Goal: Task Accomplishment & Management: Complete application form

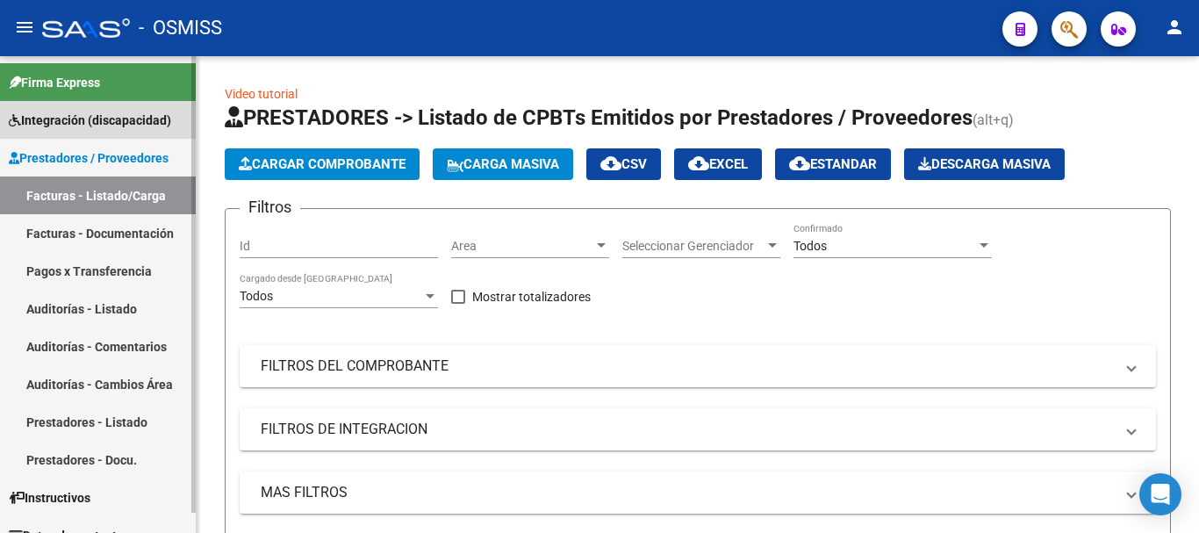
click at [135, 128] on span "Integración (discapacidad)" at bounding box center [90, 120] width 162 height 19
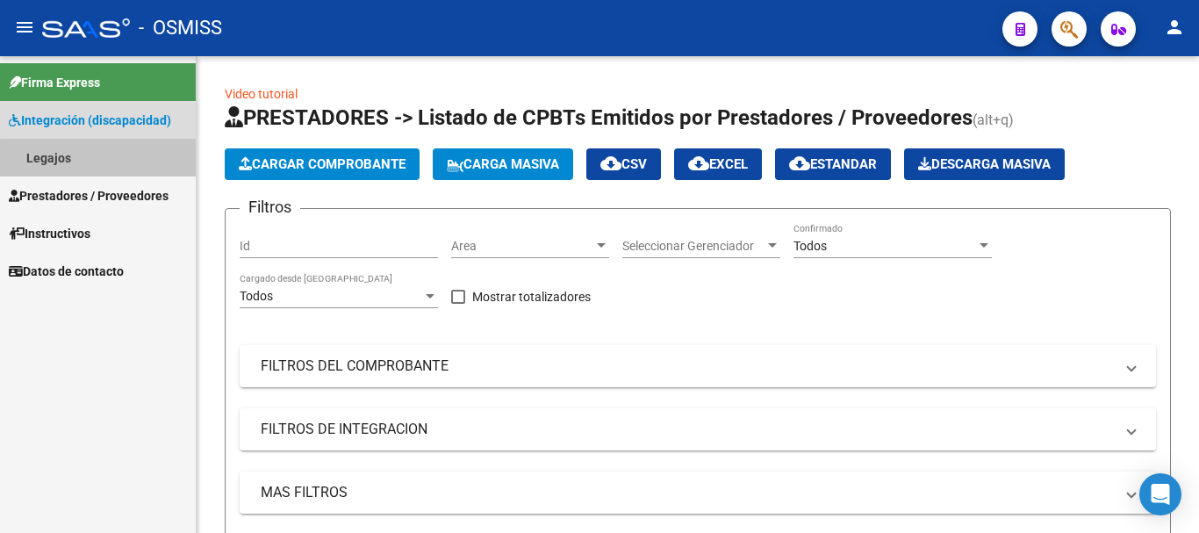
click at [116, 165] on link "Legajos" at bounding box center [98, 158] width 196 height 38
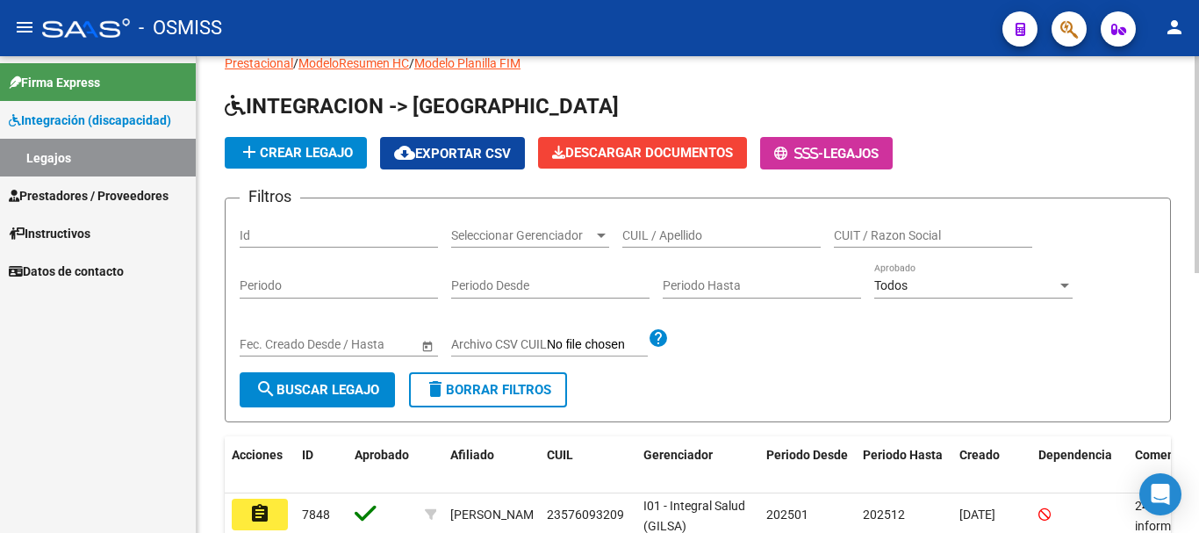
scroll to position [88, 0]
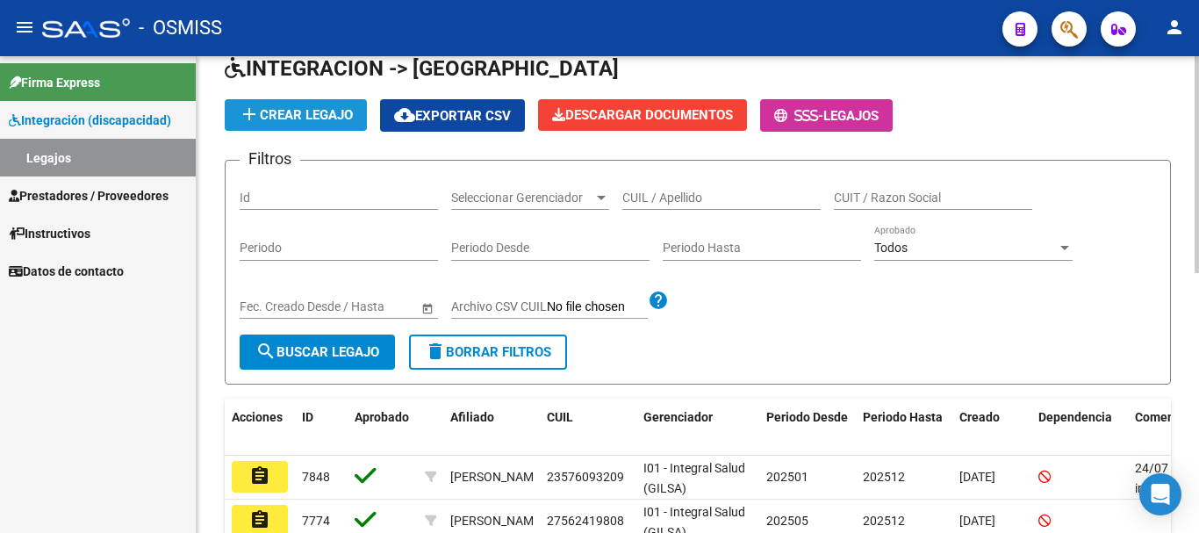
click at [306, 118] on span "add Crear Legajo" at bounding box center [296, 115] width 114 height 16
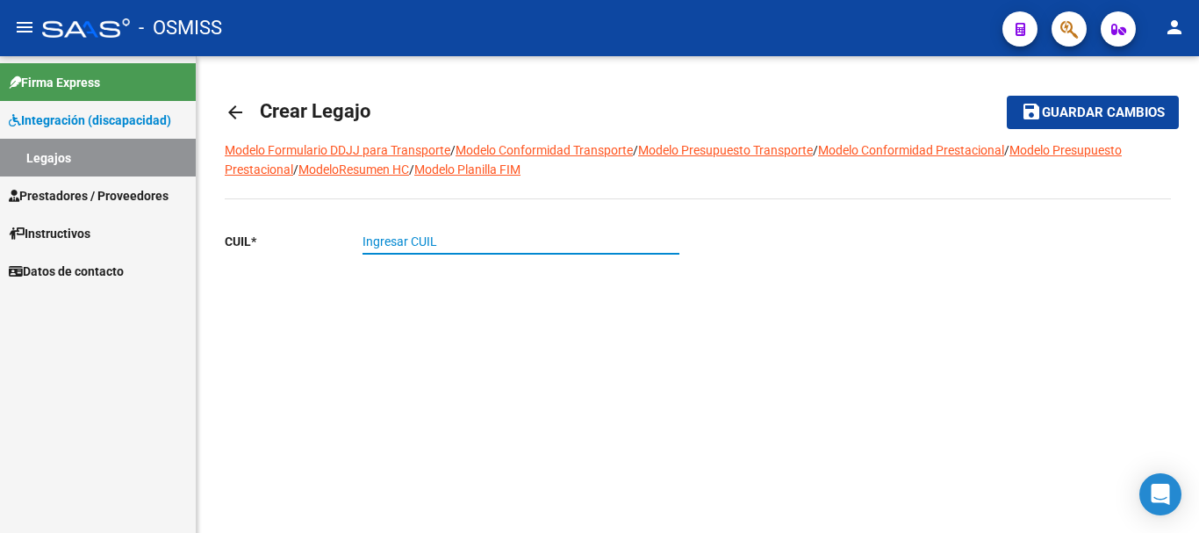
click at [432, 241] on input "Ingresar CUIL" at bounding box center [520, 241] width 317 height 15
type input "27-49790467-1"
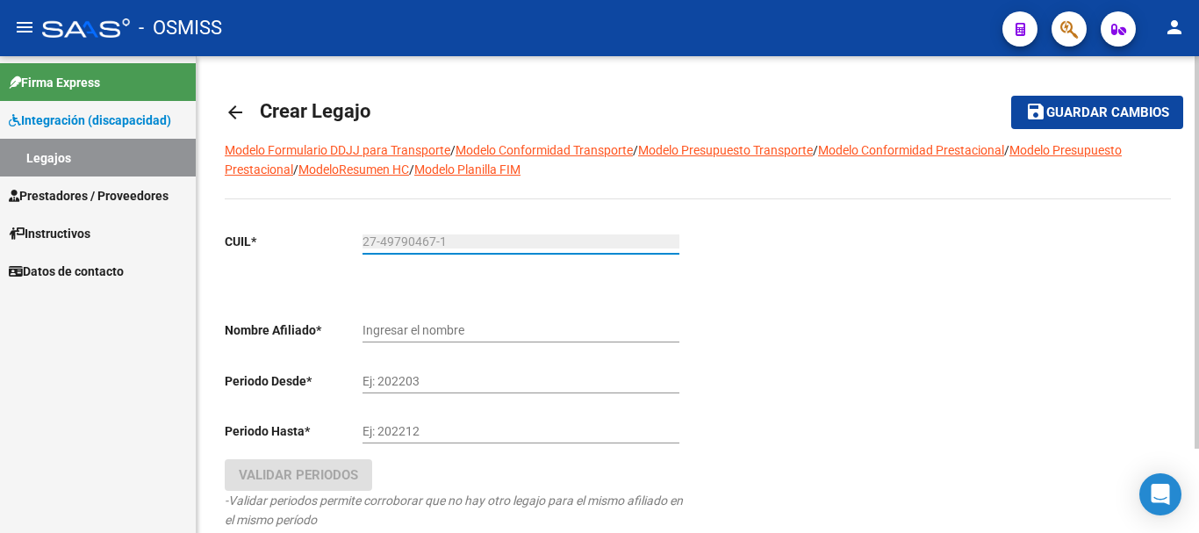
type input "[PERSON_NAME] [PERSON_NAME]"
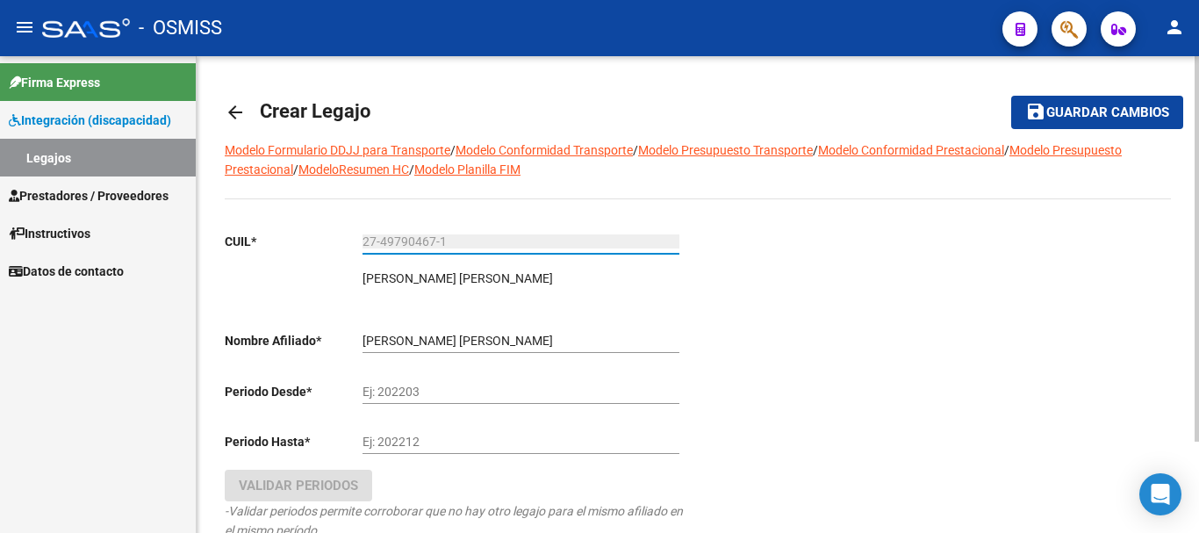
type input "27-49790467-1"
click at [453, 397] on input "Ej: 202203" at bounding box center [520, 391] width 317 height 15
type input "202501"
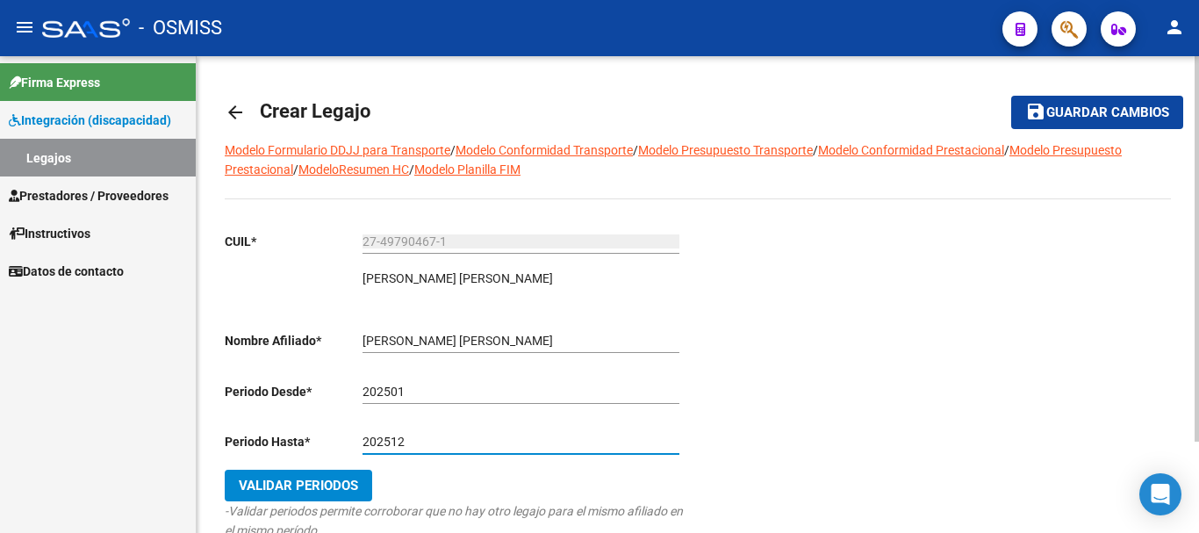
type input "202512"
click at [335, 483] on span "Validar Periodos" at bounding box center [298, 485] width 119 height 16
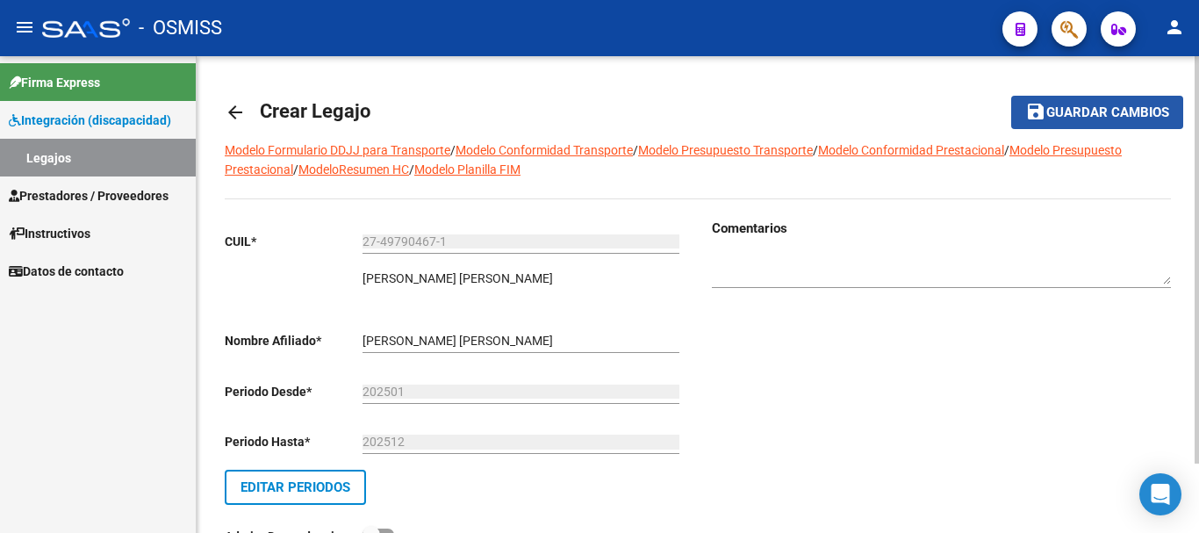
click at [1065, 100] on button "save Guardar cambios" at bounding box center [1097, 112] width 172 height 32
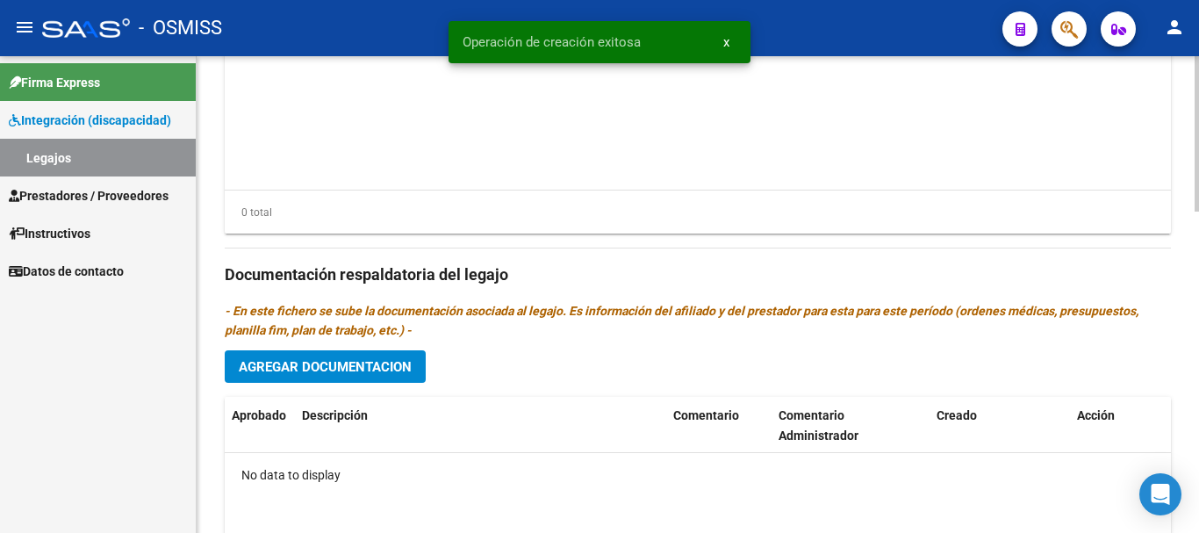
scroll to position [965, 0]
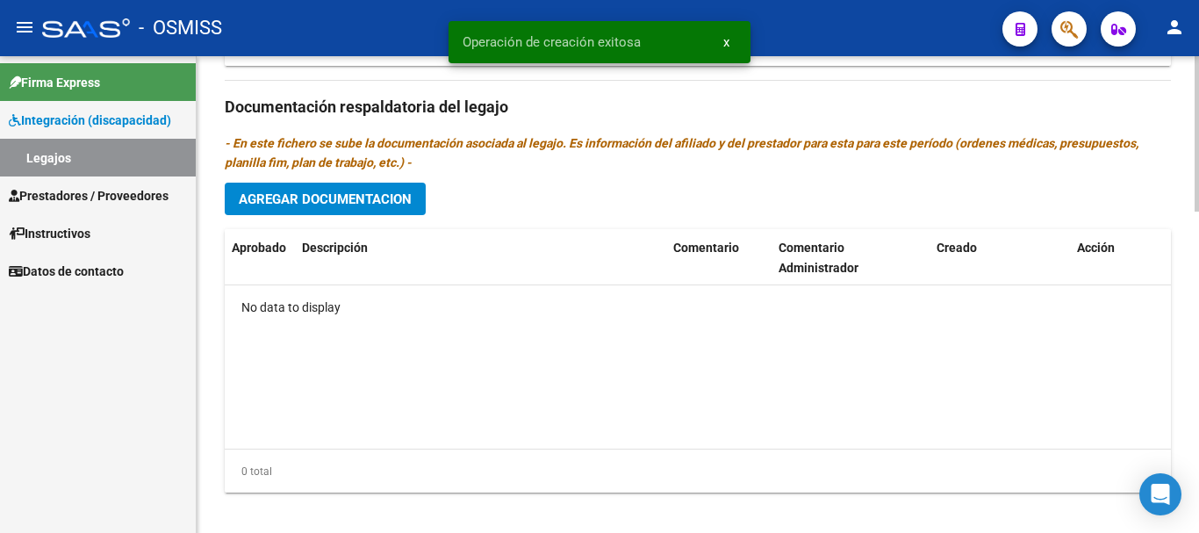
click at [318, 202] on span "Agregar Documentacion" at bounding box center [325, 199] width 173 height 16
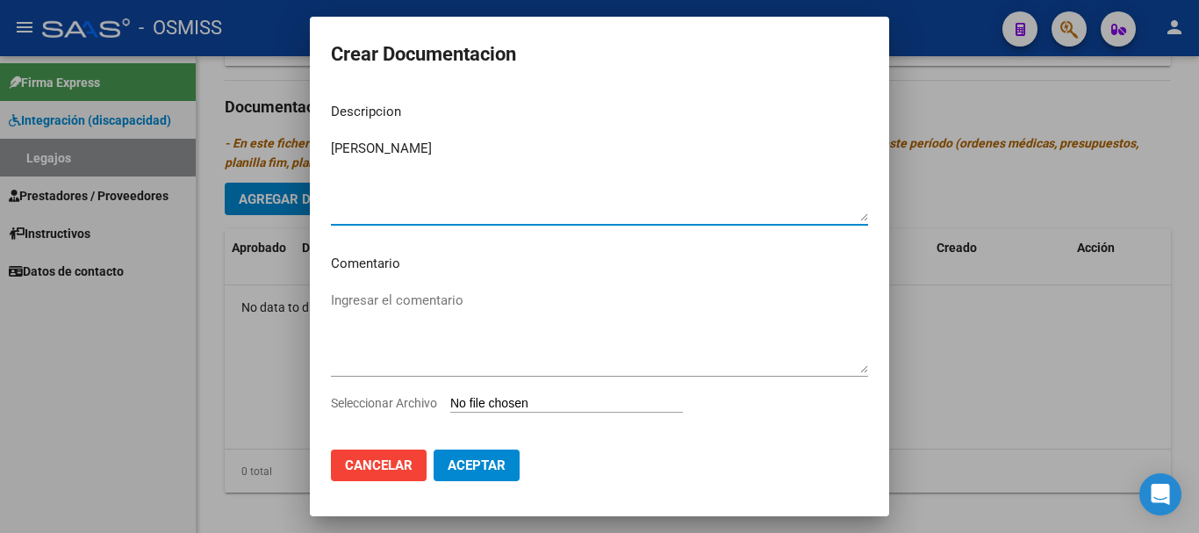
type textarea "[PERSON_NAME]"
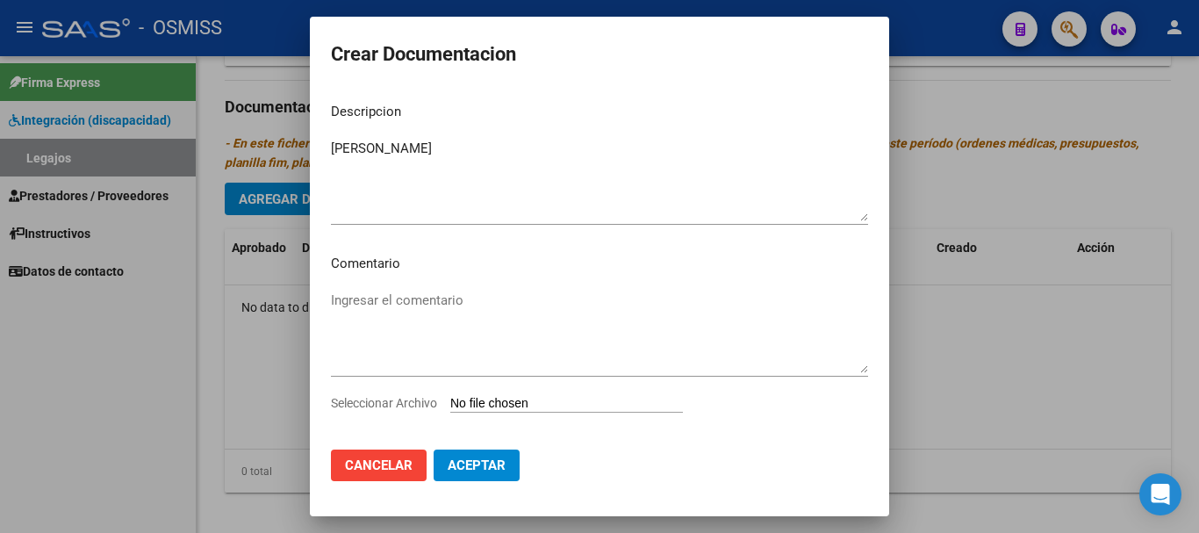
click at [595, 406] on input "Seleccionar Archivo" at bounding box center [566, 404] width 233 height 17
type input "C:\fakepath\[PERSON_NAME].pdf"
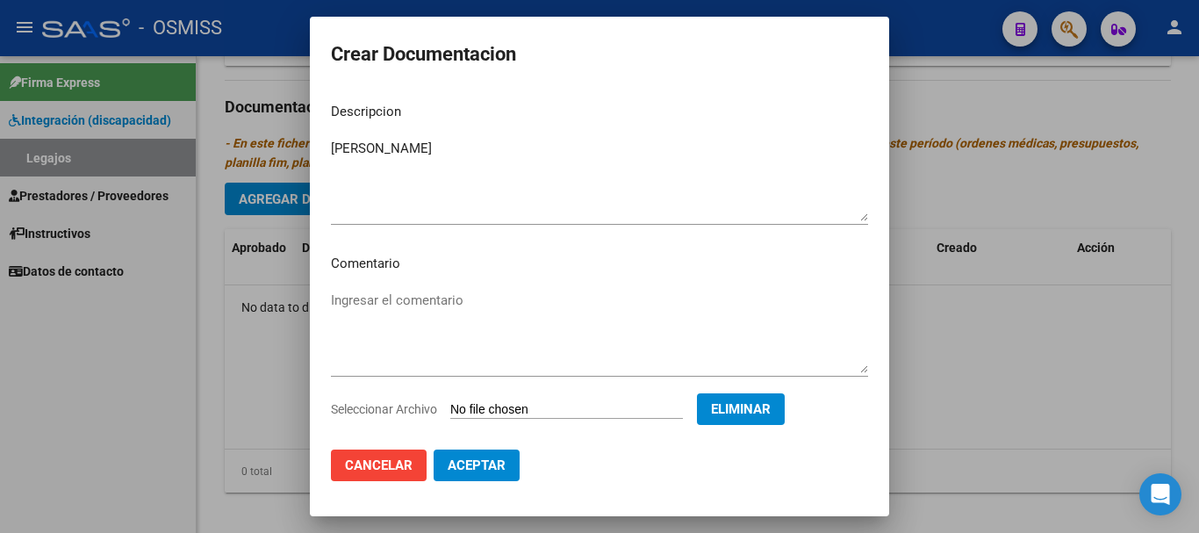
click at [475, 463] on span "Aceptar" at bounding box center [477, 465] width 58 height 16
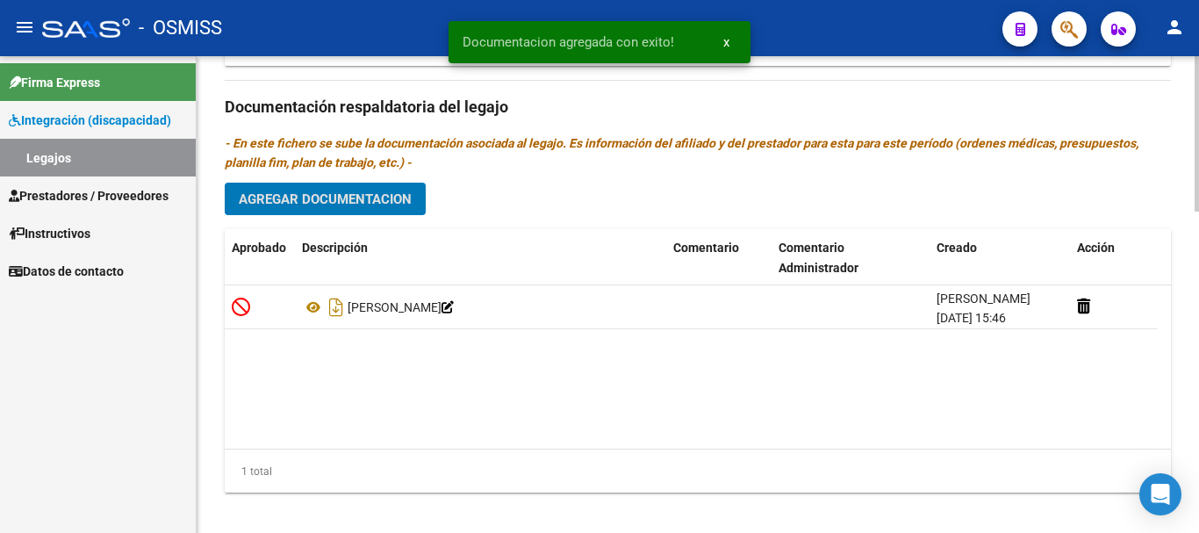
click at [298, 203] on span "Agregar Documentacion" at bounding box center [325, 199] width 173 height 16
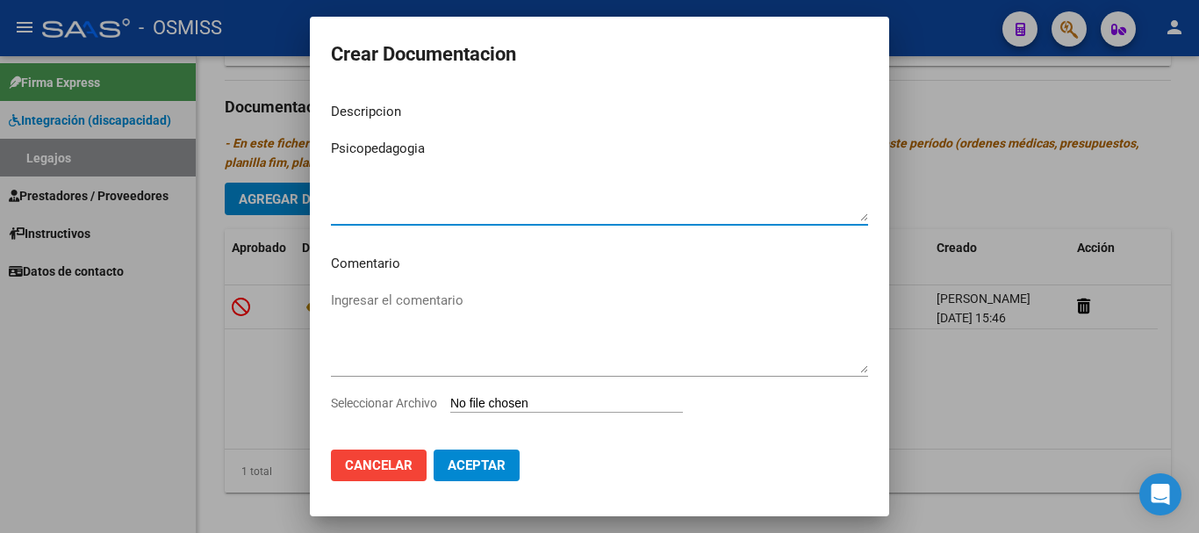
type textarea "Psicopedagogia"
click at [504, 398] on input "Seleccionar Archivo" at bounding box center [566, 404] width 233 height 17
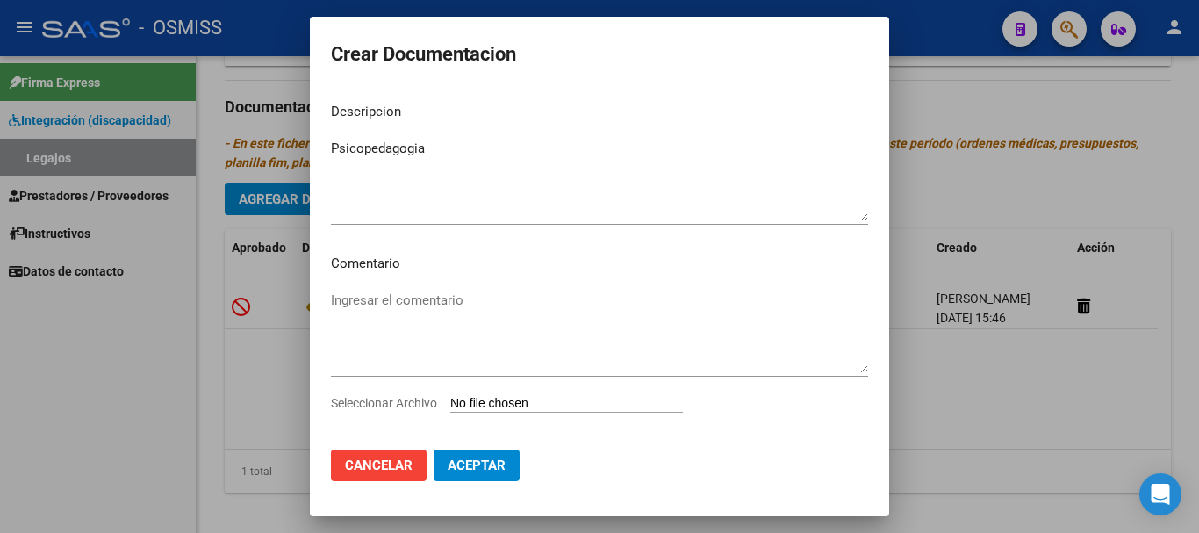
type input "C:\fakepath\Psicopedagogia.pdf"
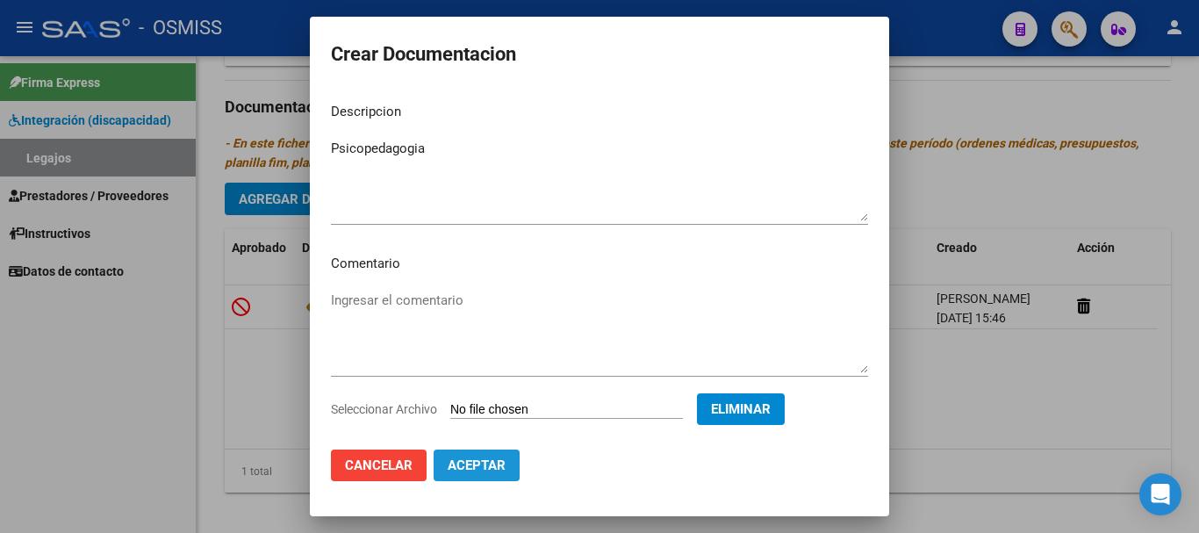
click at [459, 469] on span "Aceptar" at bounding box center [477, 465] width 58 height 16
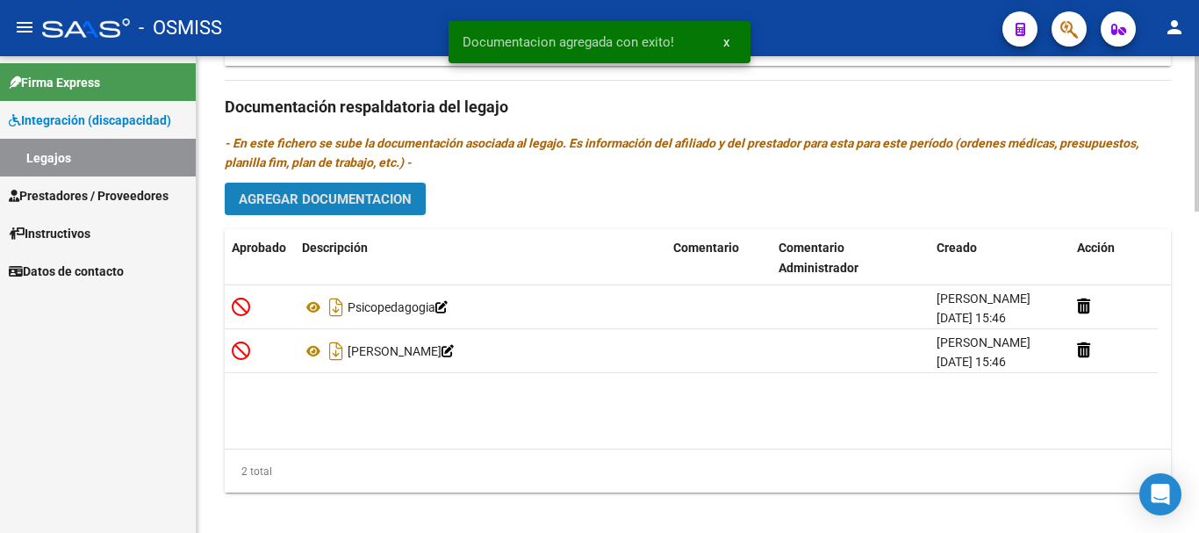
click at [282, 190] on button "Agregar Documentacion" at bounding box center [325, 199] width 201 height 32
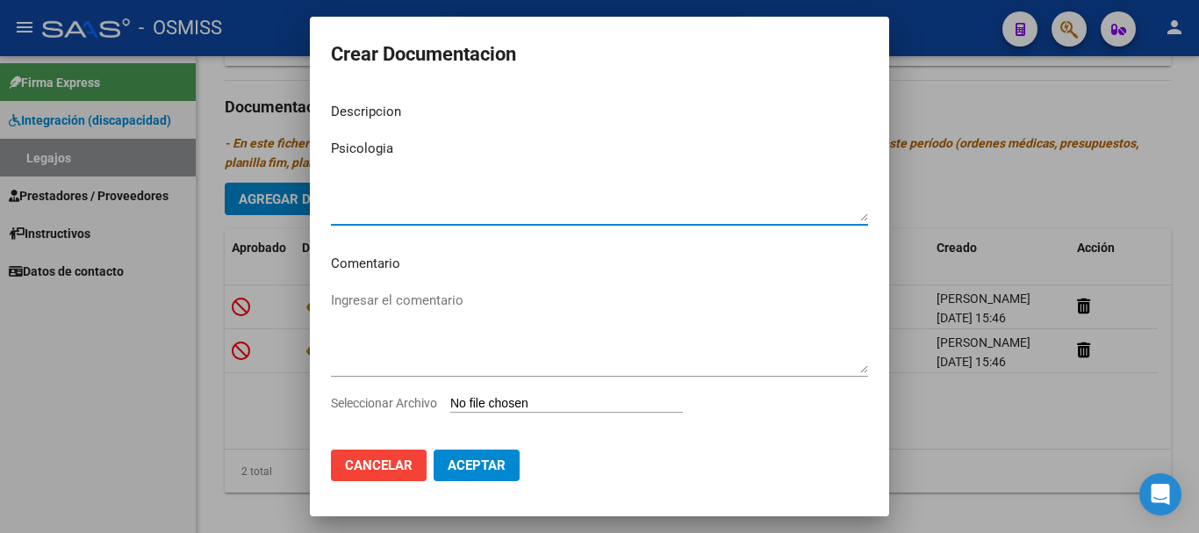
type textarea "Psicologia"
click at [594, 404] on input "Seleccionar Archivo" at bounding box center [566, 404] width 233 height 17
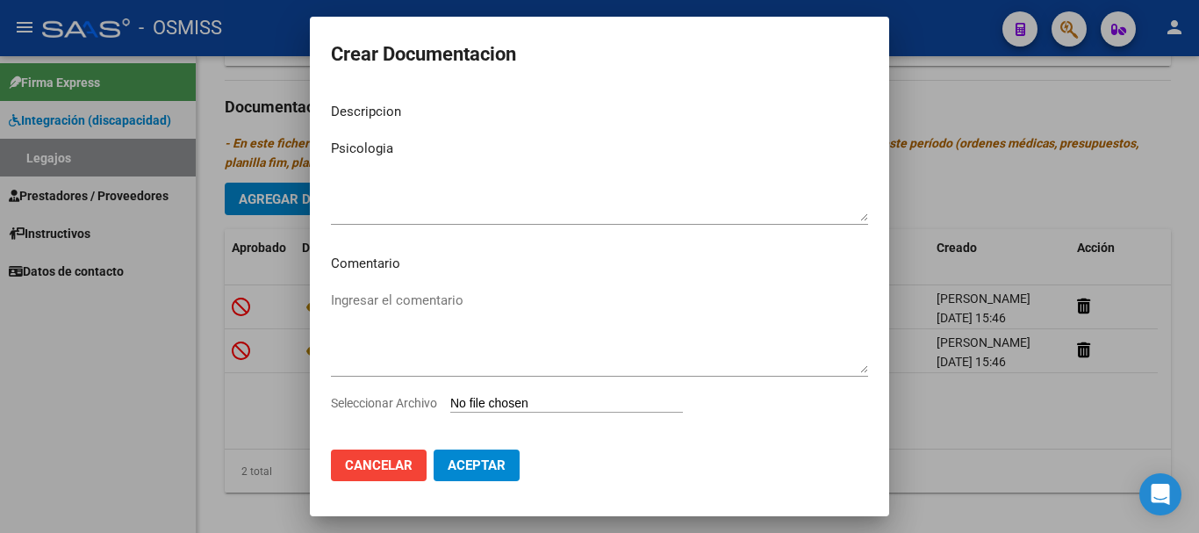
type input "C:\fakepath\Psicologia.pdf"
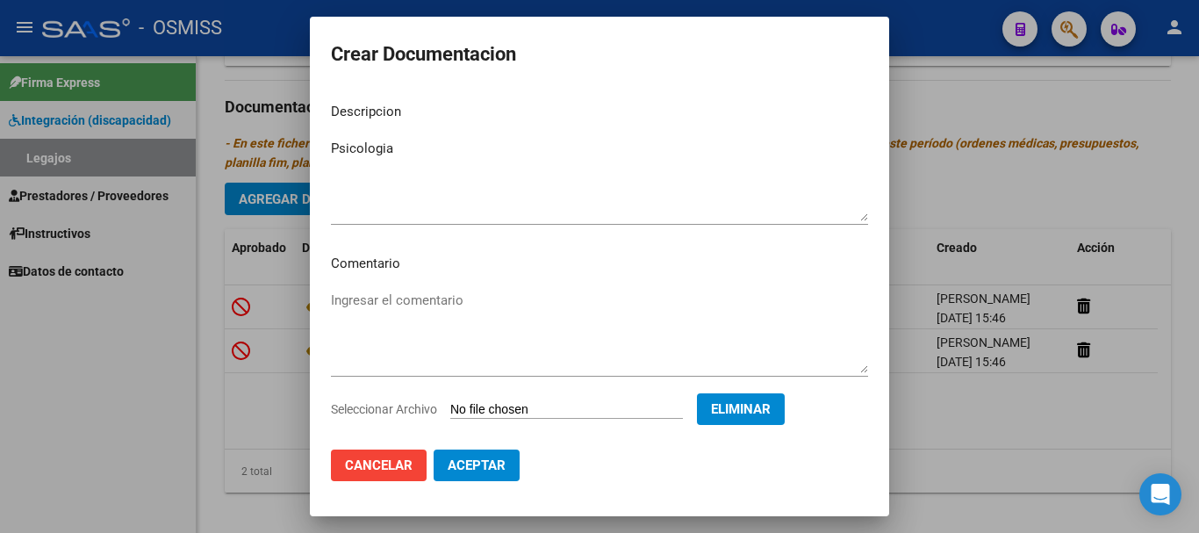
click at [491, 476] on button "Aceptar" at bounding box center [477, 465] width 86 height 32
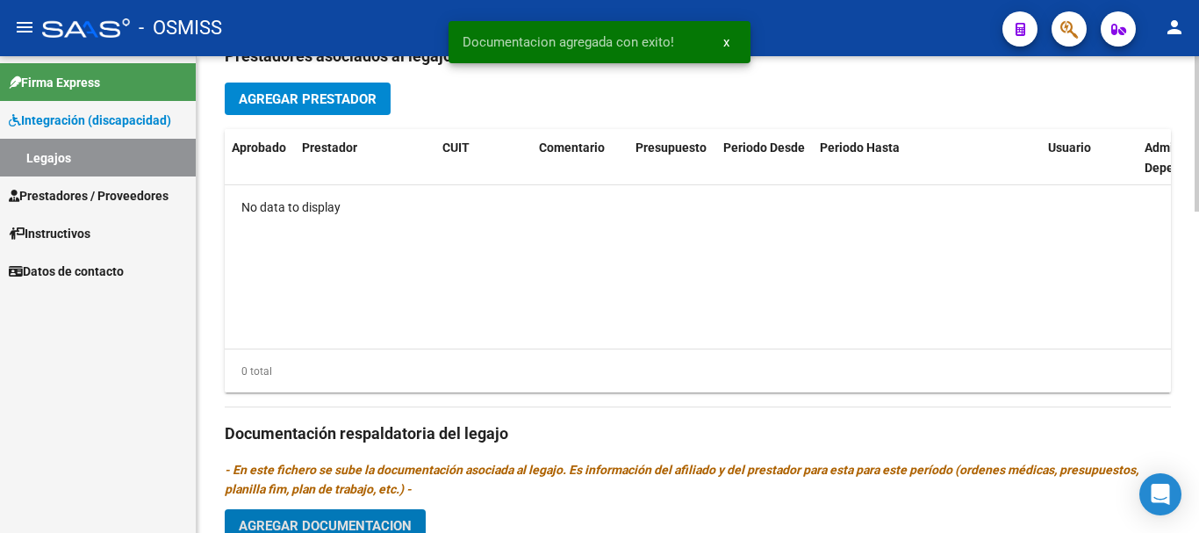
scroll to position [614, 0]
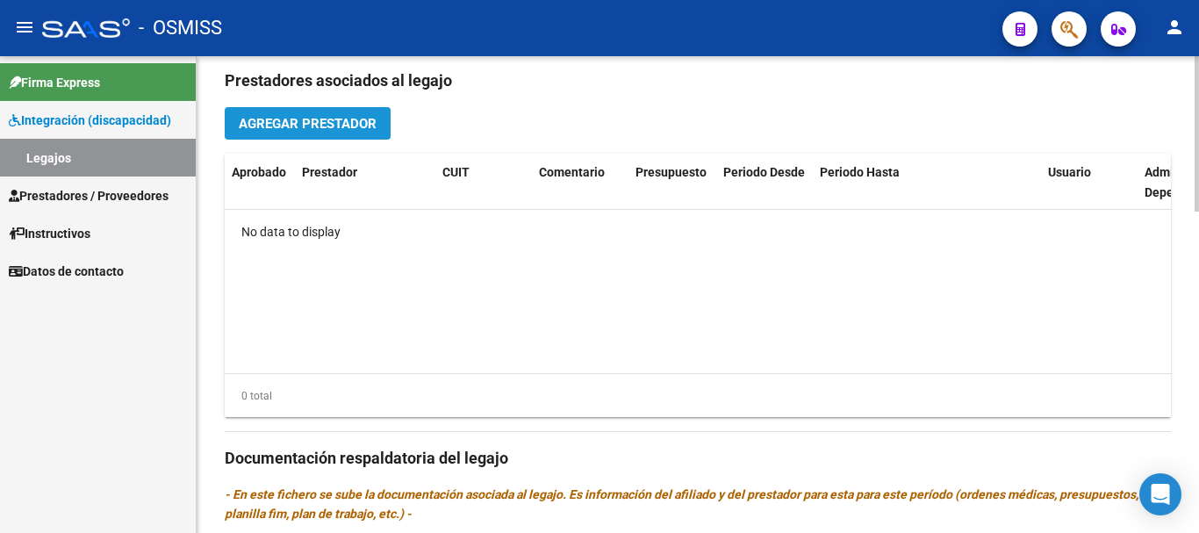
click at [305, 130] on span "Agregar Prestador" at bounding box center [308, 124] width 138 height 16
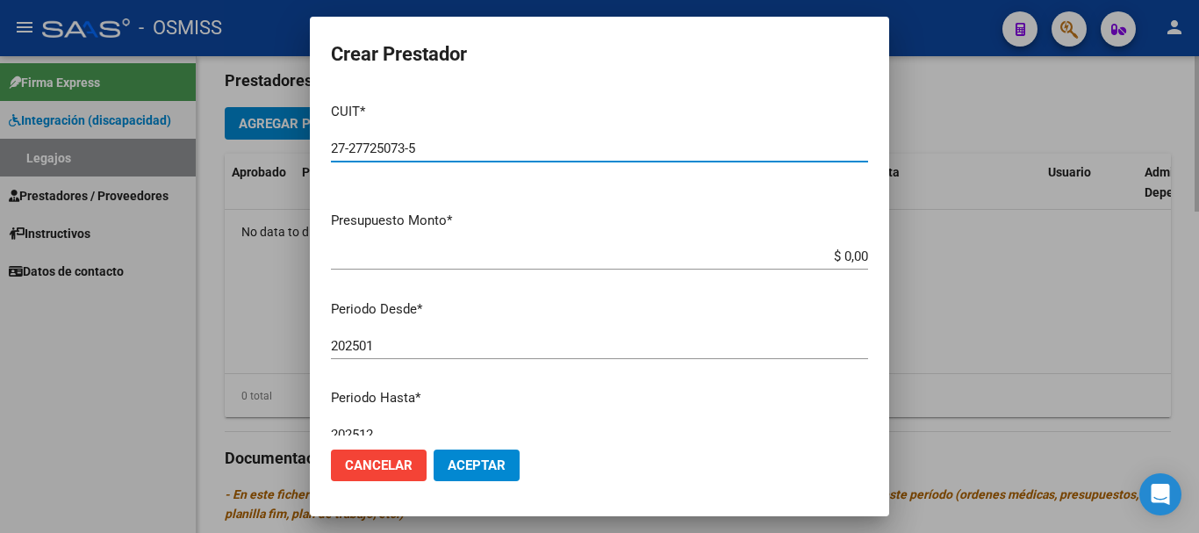
type input "27-27725073-5"
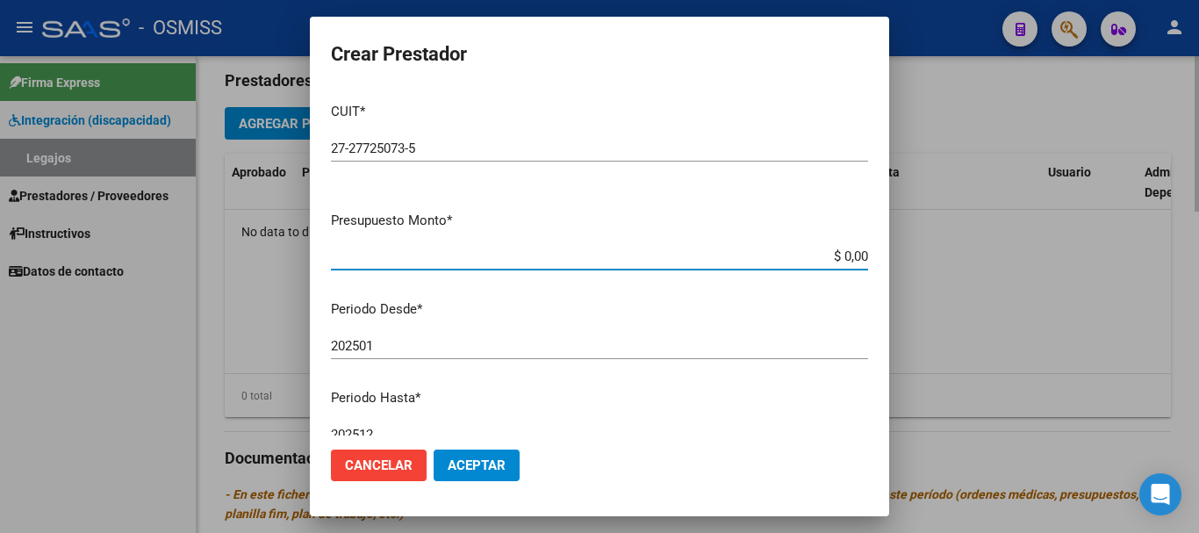
type input "$ 0,01"
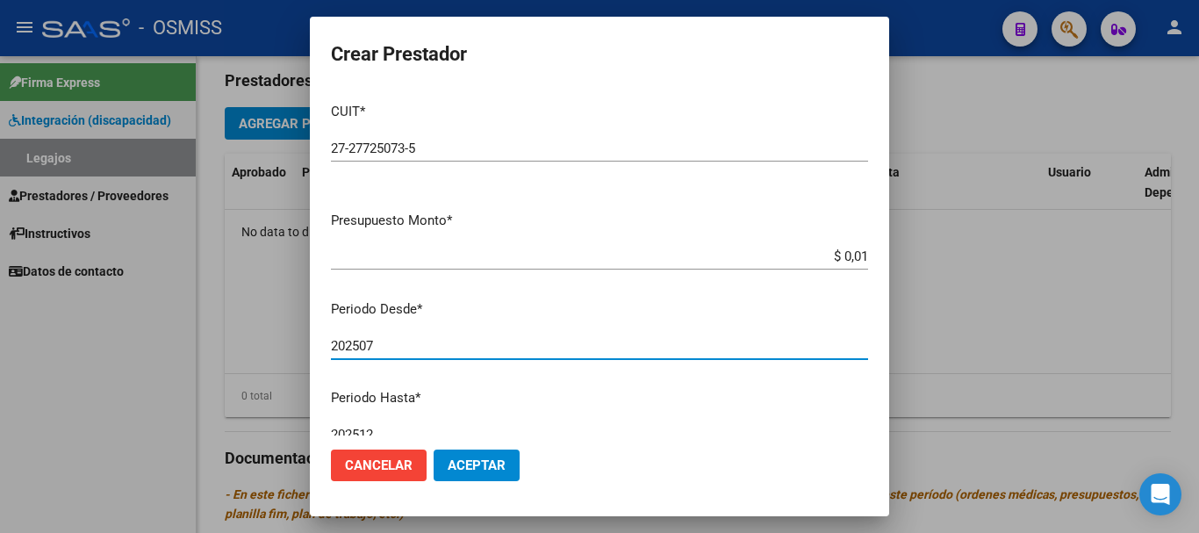
type input "202507"
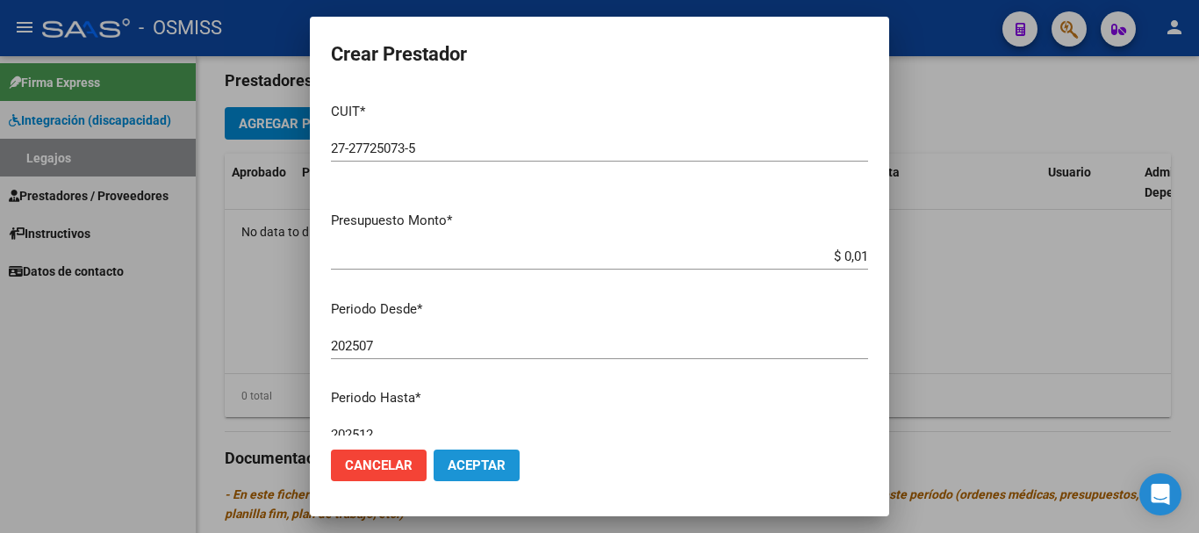
click at [448, 463] on span "Aceptar" at bounding box center [477, 465] width 58 height 16
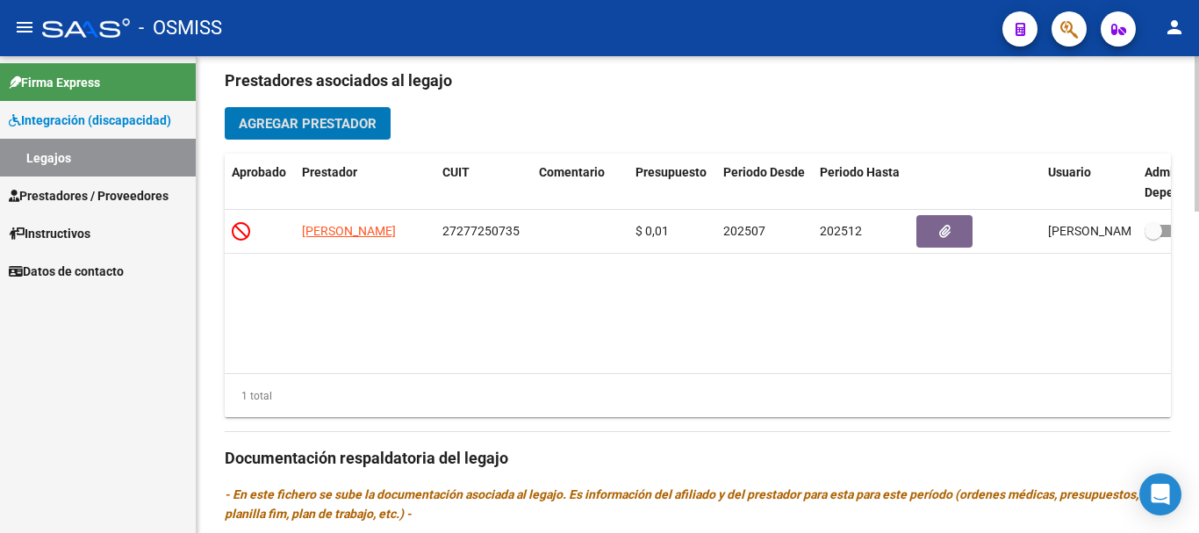
click at [252, 126] on span "Agregar Prestador" at bounding box center [308, 124] width 138 height 16
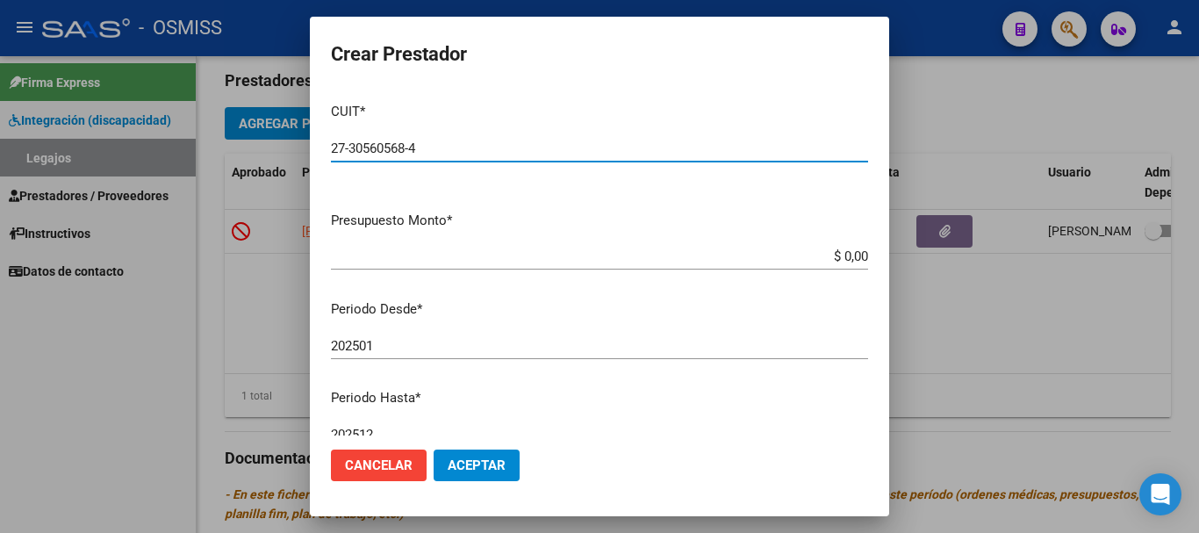
type input "27-30560568-4"
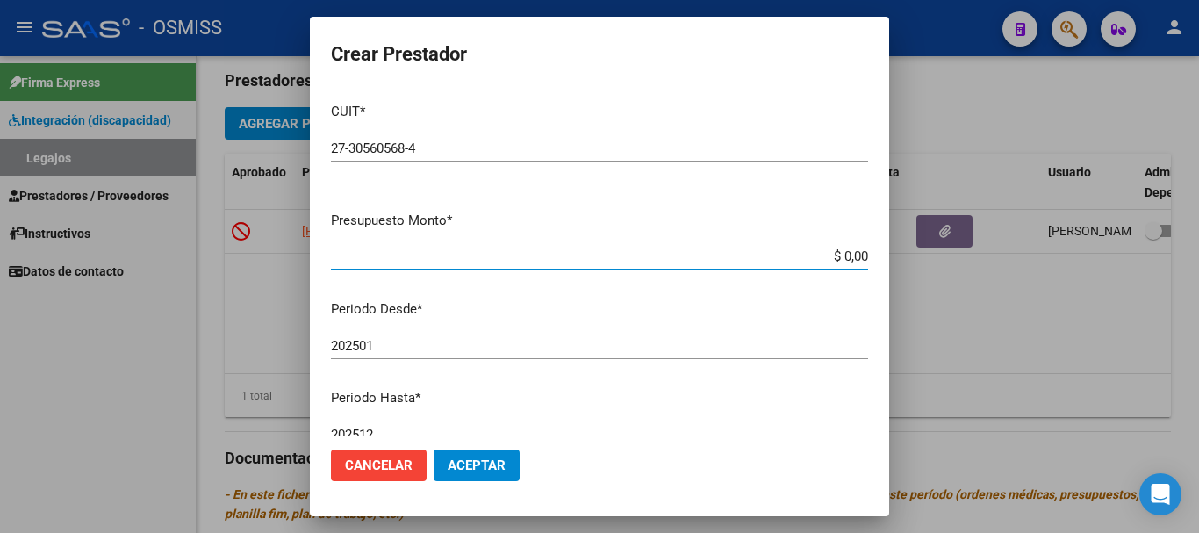
type input "$ 0,01"
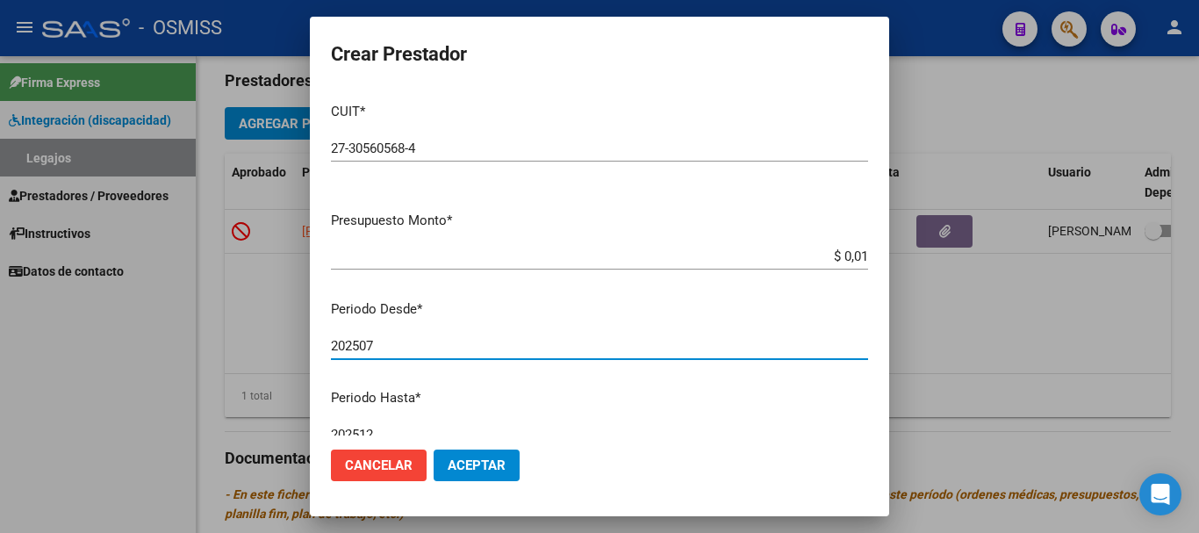
type input "202507"
click at [435, 462] on button "Aceptar" at bounding box center [477, 465] width 86 height 32
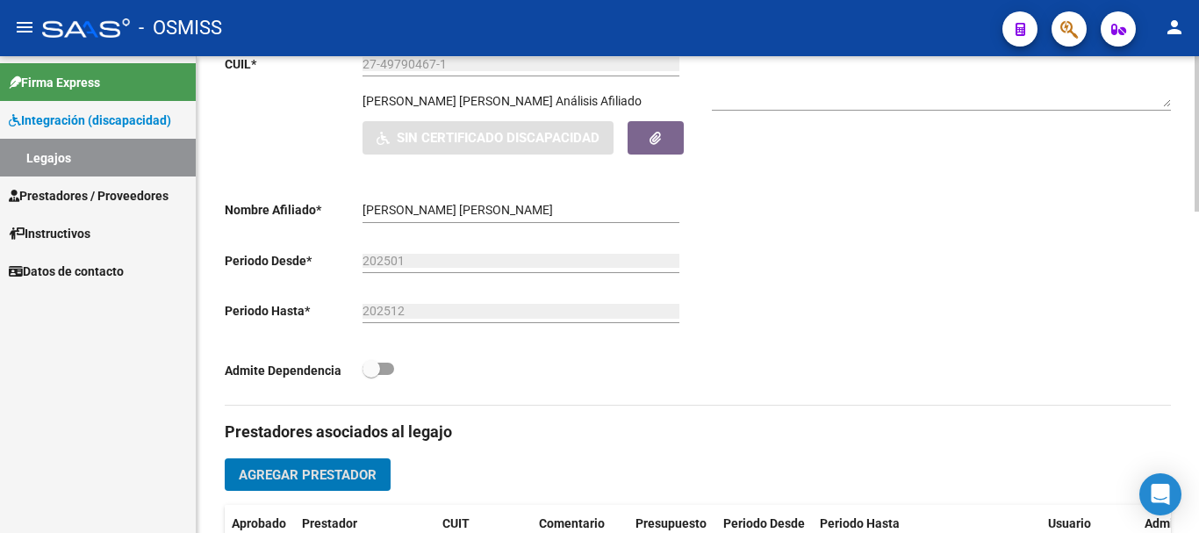
scroll to position [0, 0]
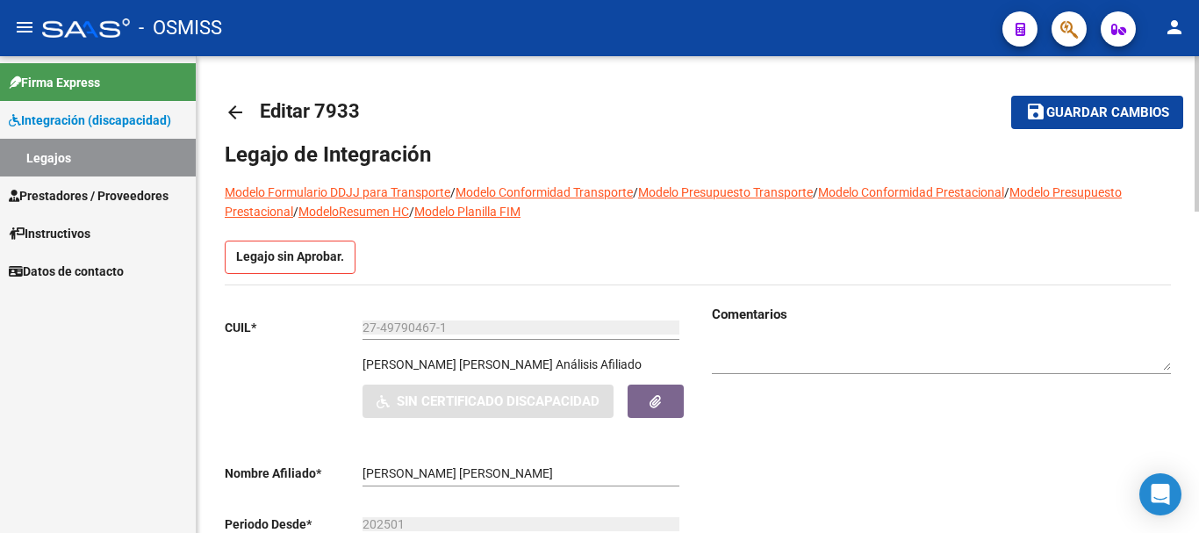
click at [1109, 113] on span "Guardar cambios" at bounding box center [1107, 113] width 123 height 16
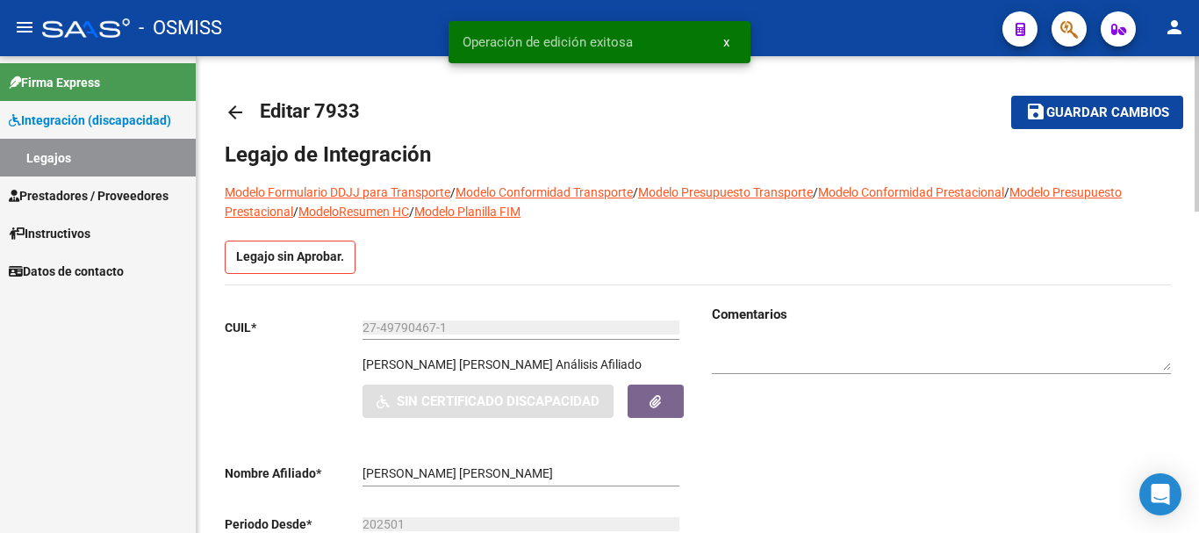
drag, startPoint x: 1071, startPoint y: 102, endPoint x: 914, endPoint y: 73, distance: 159.7
click at [1071, 103] on button "save Guardar cambios" at bounding box center [1097, 112] width 172 height 32
